Goal: Manage account settings

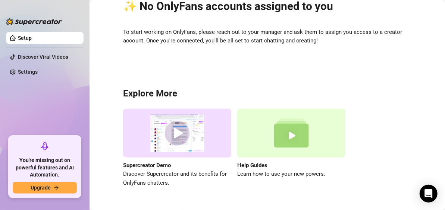
scroll to position [52, 0]
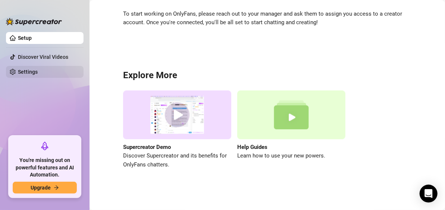
click at [38, 75] on link "Settings" at bounding box center [28, 72] width 20 height 6
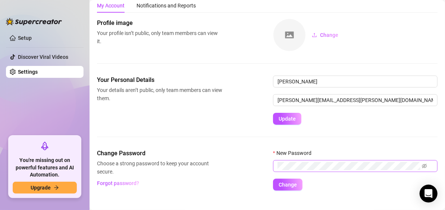
scroll to position [35, 0]
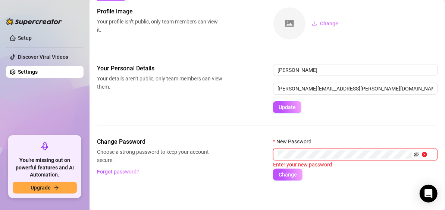
click at [416, 154] on icon "eye-invisible" at bounding box center [416, 154] width 5 height 5
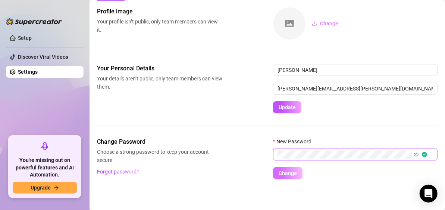
click at [288, 172] on span "Change" at bounding box center [288, 173] width 18 height 6
click at [291, 171] on span "Change" at bounding box center [288, 173] width 18 height 6
click at [29, 38] on link "Setup" at bounding box center [25, 38] width 14 height 6
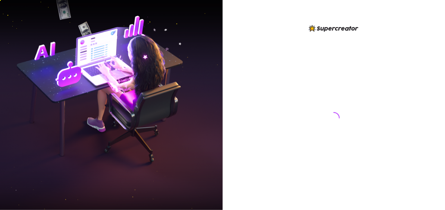
drag, startPoint x: 0, startPoint y: 0, endPoint x: 308, endPoint y: 21, distance: 308.5
click at [337, 18] on div at bounding box center [334, 105] width 223 height 210
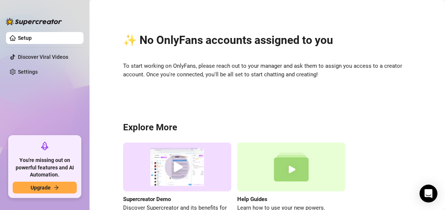
scroll to position [52, 0]
click at [234, 22] on div "✨ No OnlyFans accounts assigned to you To start working on OnlyFans, please rea…" at bounding box center [267, 122] width 341 height 235
click at [237, 95] on div "✨ No OnlyFans accounts assigned to you To start working on OnlyFans, please rea…" at bounding box center [267, 122] width 341 height 235
drag, startPoint x: 222, startPoint y: 101, endPoint x: 218, endPoint y: 100, distance: 4.6
click at [222, 101] on div "✨ No OnlyFans accounts assigned to you To start working on OnlyFans, please rea…" at bounding box center [267, 122] width 341 height 235
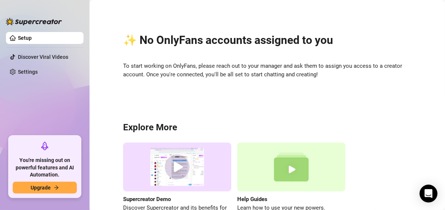
click at [245, 104] on div "✨ No OnlyFans accounts assigned to you To start working on OnlyFans, please rea…" at bounding box center [267, 122] width 341 height 235
